Goal: Transaction & Acquisition: Subscribe to service/newsletter

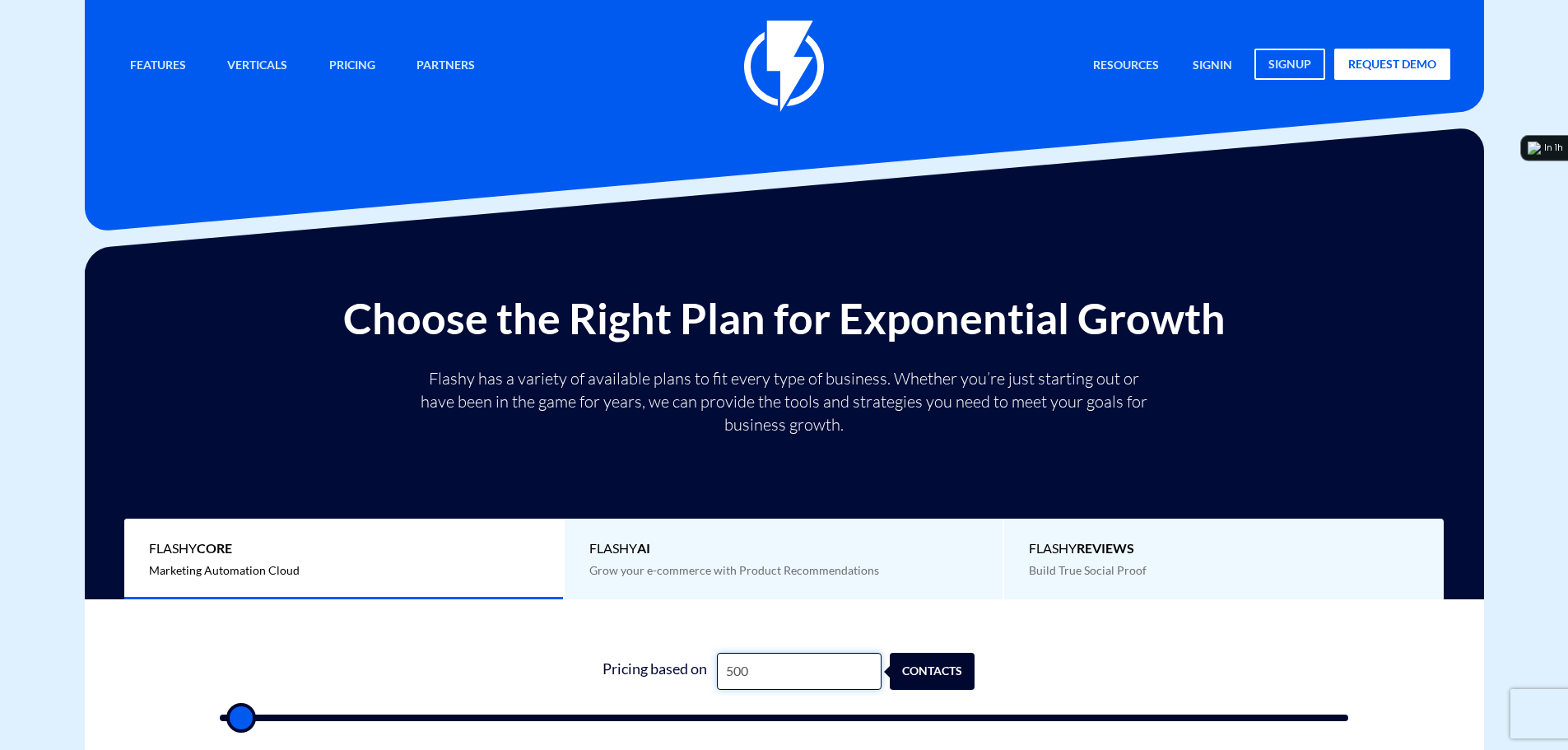
click at [772, 671] on input "500" at bounding box center [798, 671] width 164 height 37
type input "8"
type input "500"
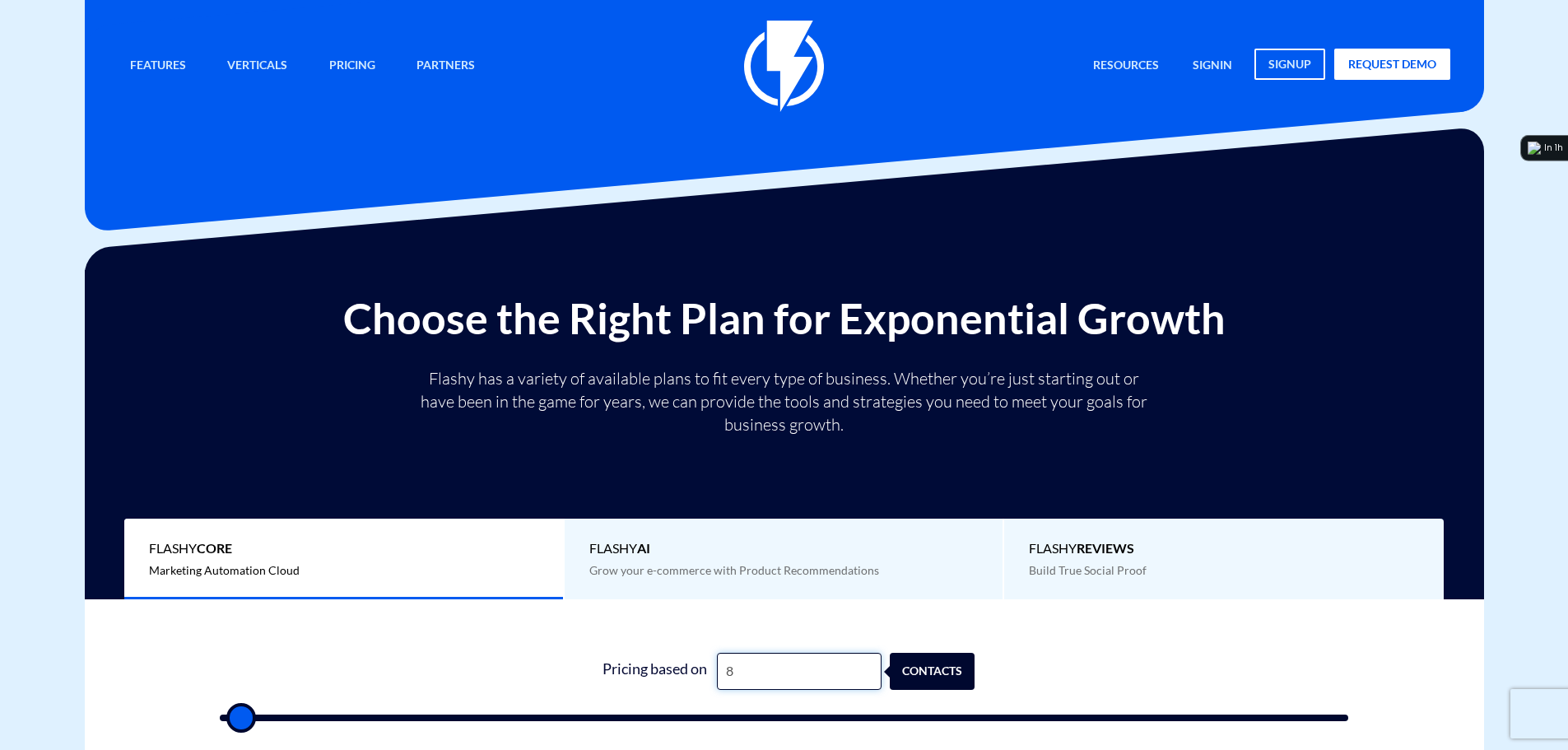
type input "82"
type input "500"
type input "823"
type input "1000"
type input "8,232"
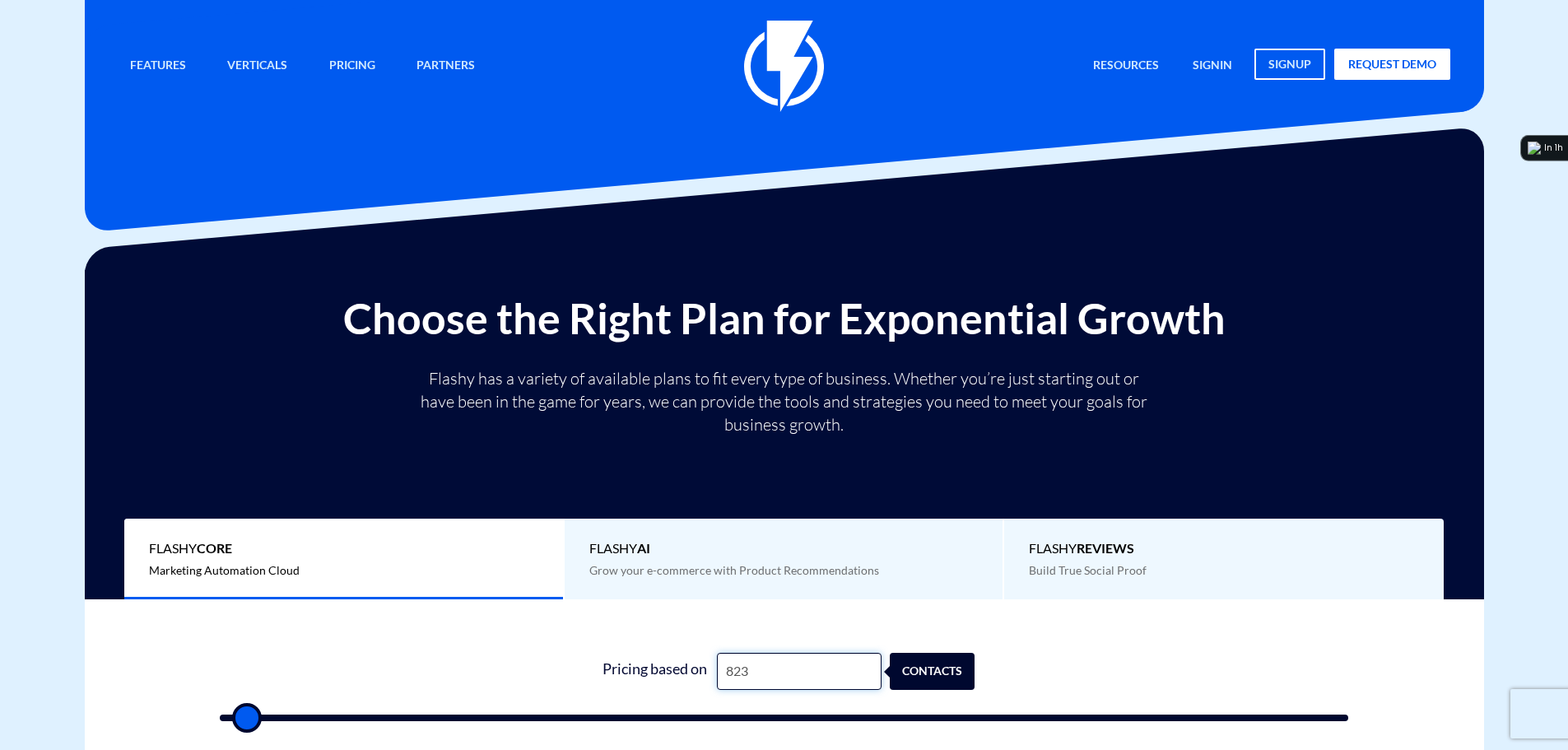
type input "8000"
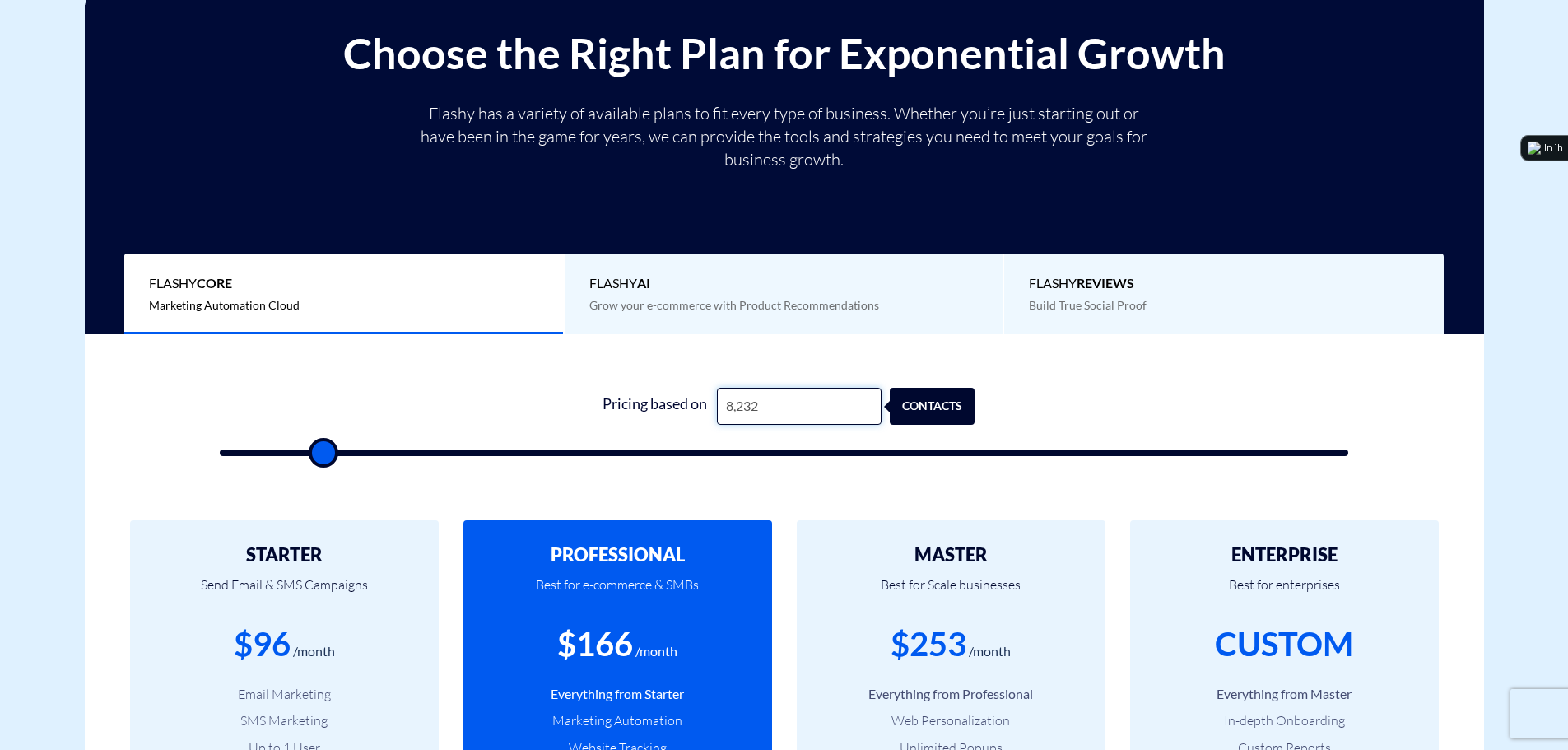
scroll to position [494, 0]
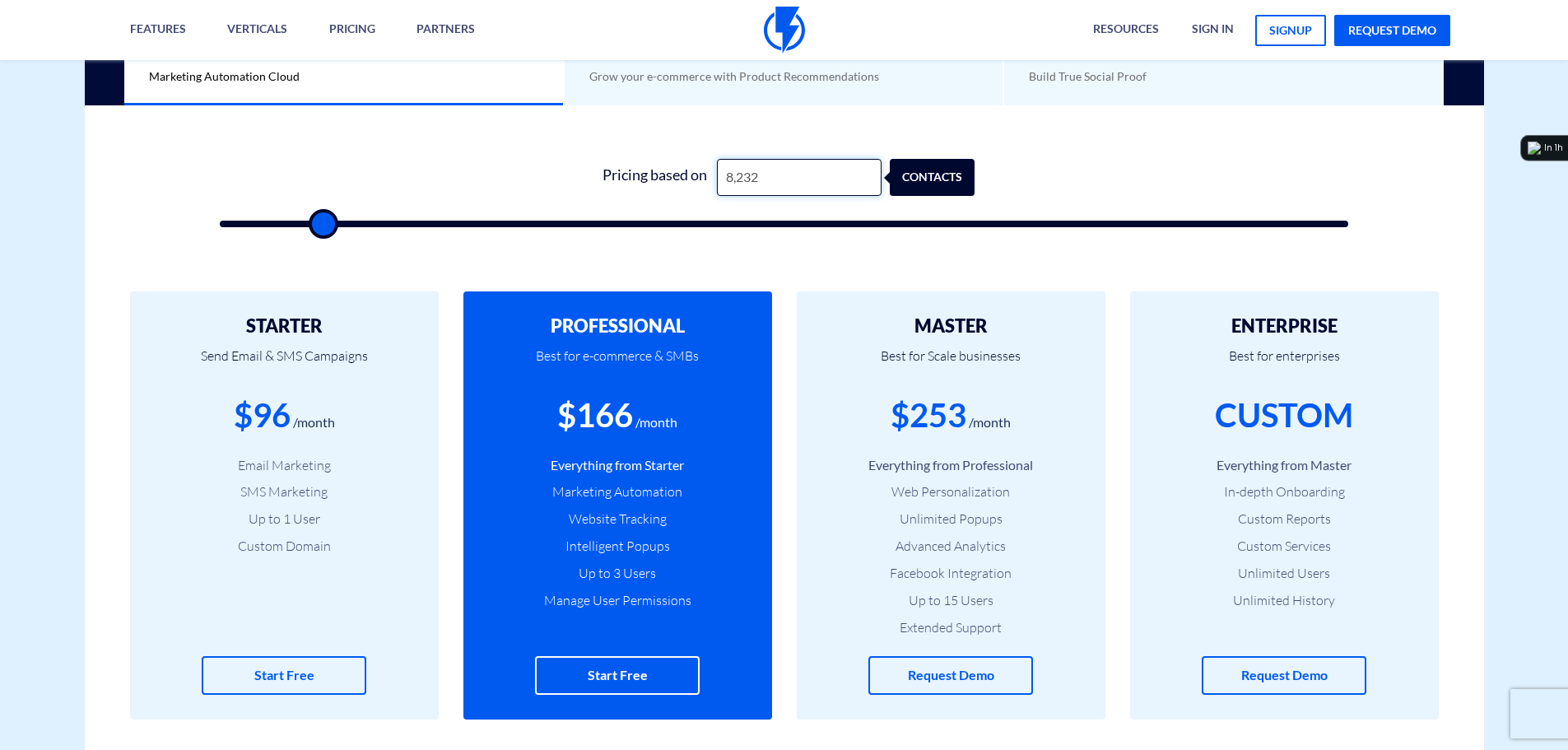
click at [766, 169] on input "8,232" at bounding box center [798, 177] width 164 height 37
click at [764, 169] on input "8,232" at bounding box center [798, 177] width 164 height 37
type input "1"
type input "500"
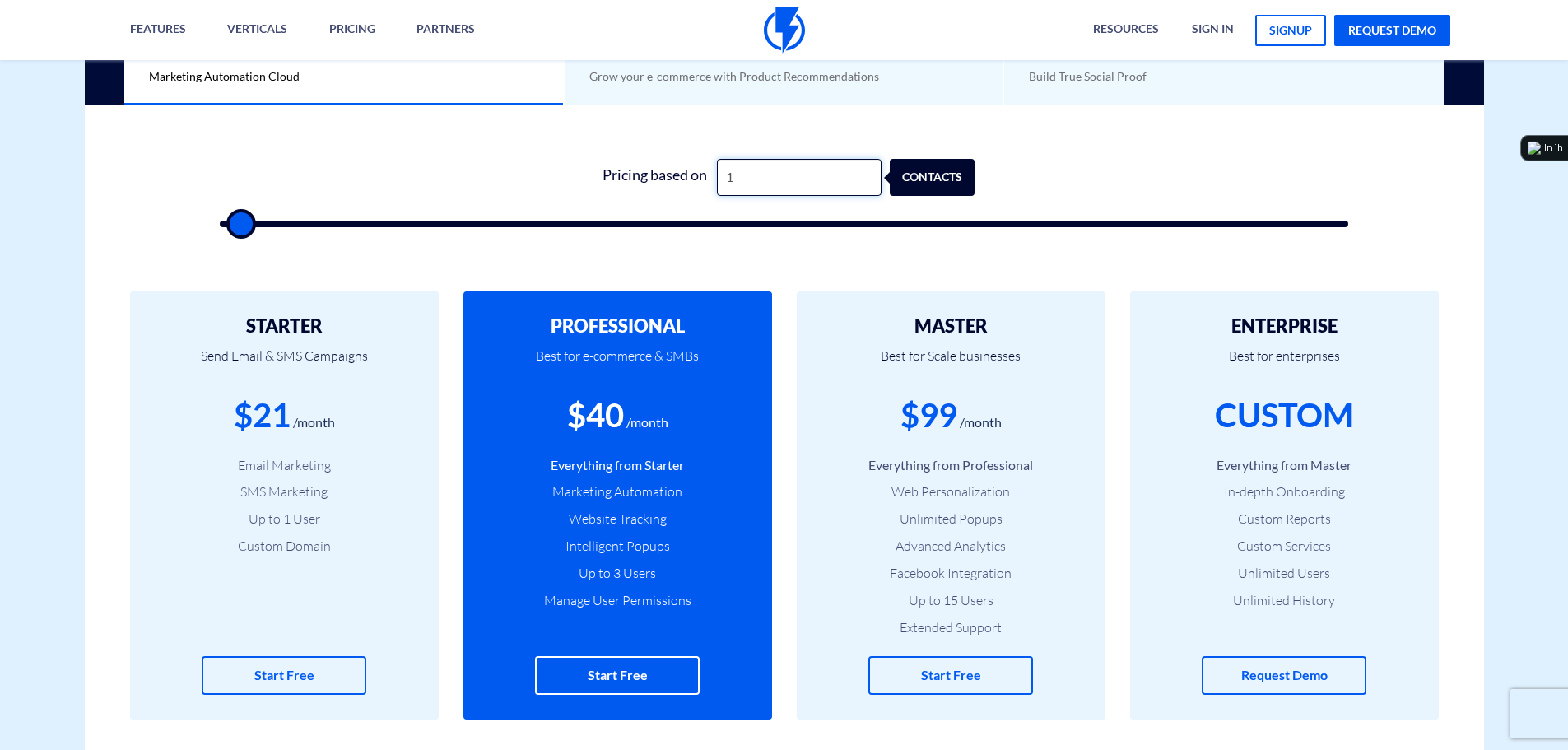
type input "18"
type input "500"
type input "182"
type input "500"
type input "1,823"
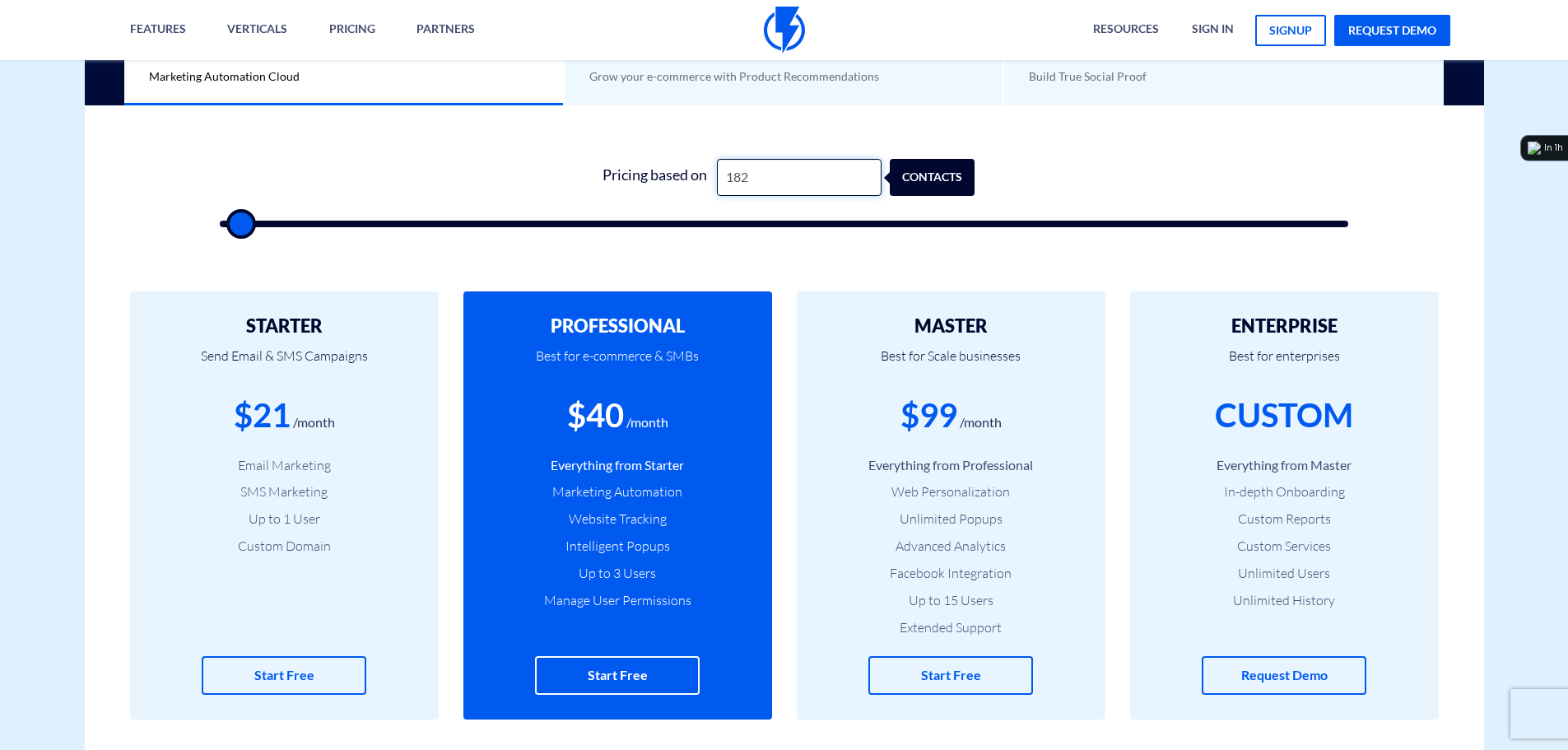
type input "2000"
type input "18,232"
type input "18000"
click at [754, 170] on input "18,232" at bounding box center [798, 177] width 164 height 37
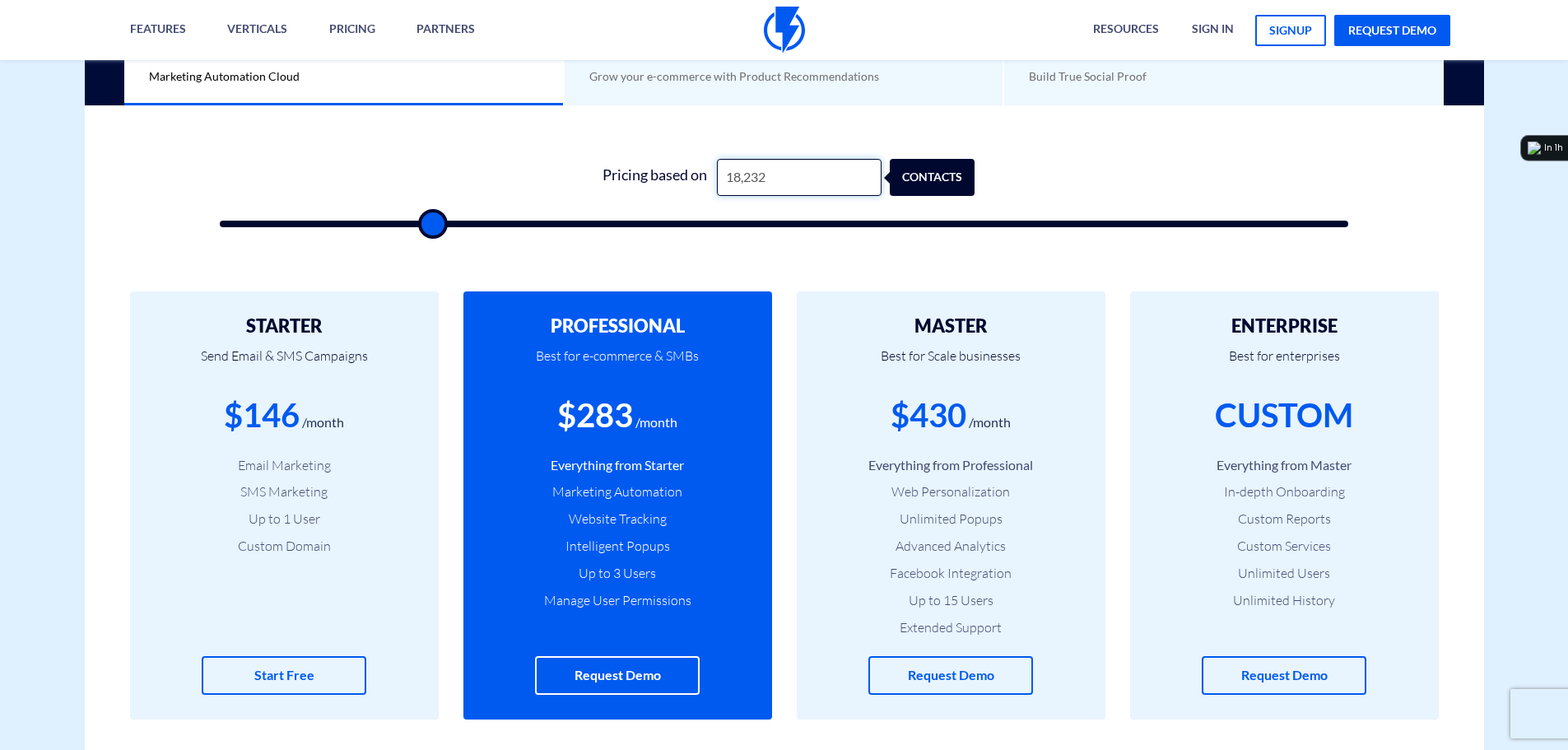
click at [754, 170] on input "18,232" at bounding box center [798, 177] width 164 height 37
type input "18,232"
